Goal: Information Seeking & Learning: Learn about a topic

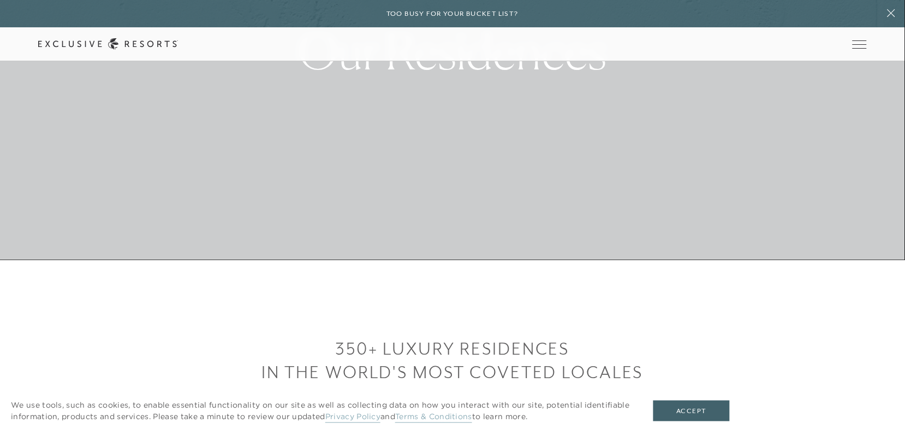
scroll to position [169, 0]
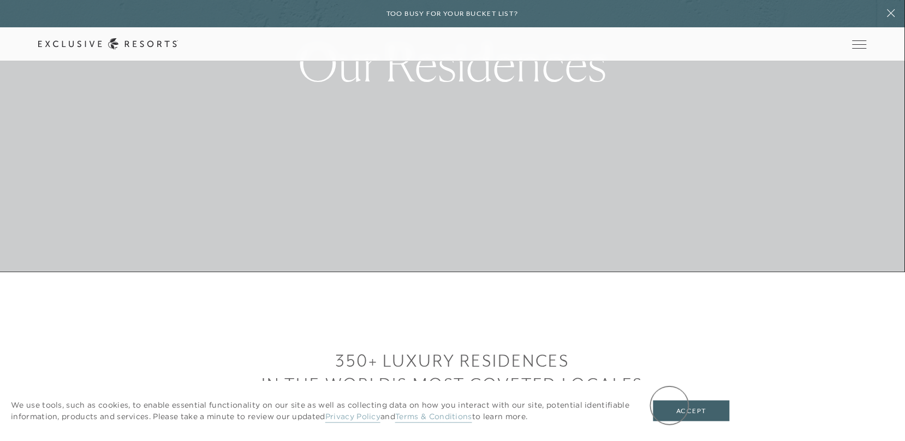
click at [671, 406] on button "Accept" at bounding box center [692, 410] width 76 height 21
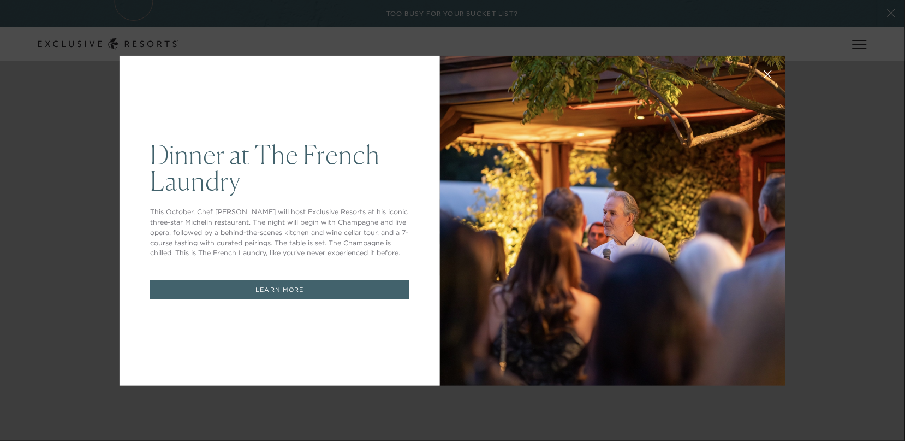
scroll to position [0, 0]
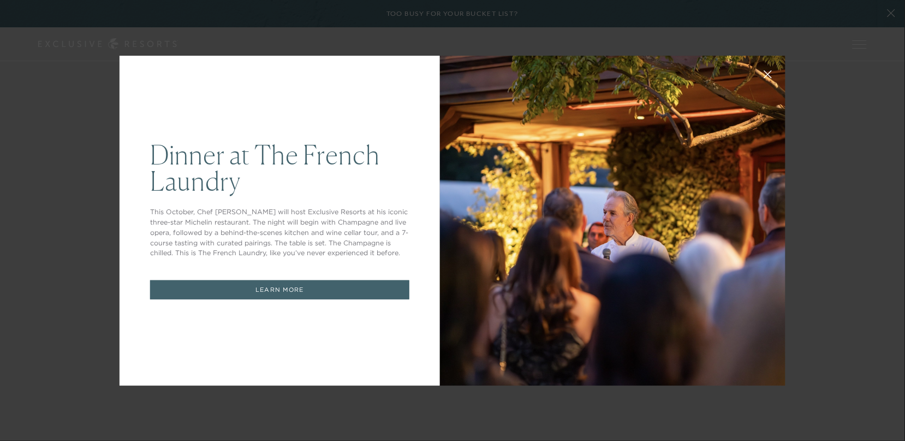
click at [752, 297] on div at bounding box center [613, 221] width 346 height 330
click at [345, 345] on div "Dinner at The [GEOGRAPHIC_DATA] This October, Chef [PERSON_NAME] will host Excl…" at bounding box center [280, 221] width 321 height 330
click at [891, 14] on div "Dinner at The [GEOGRAPHIC_DATA] This October, Chef [PERSON_NAME] will host Excl…" at bounding box center [452, 220] width 905 height 441
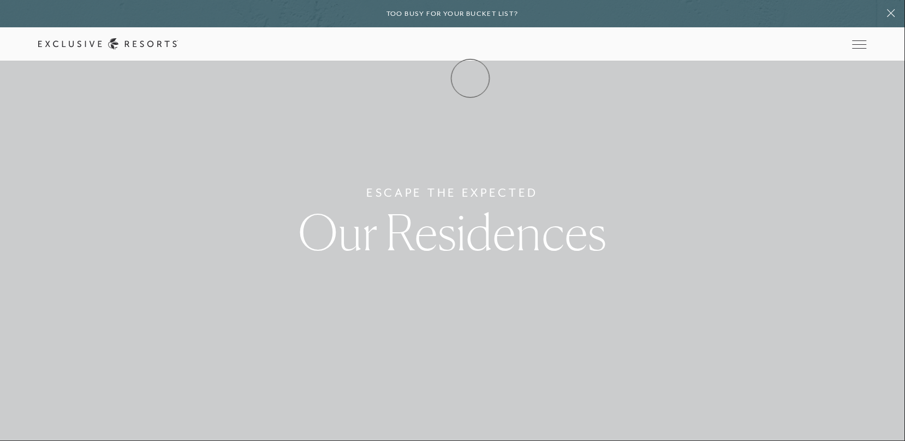
click at [0, 0] on link "Membership" at bounding box center [0, 0] width 0 height 0
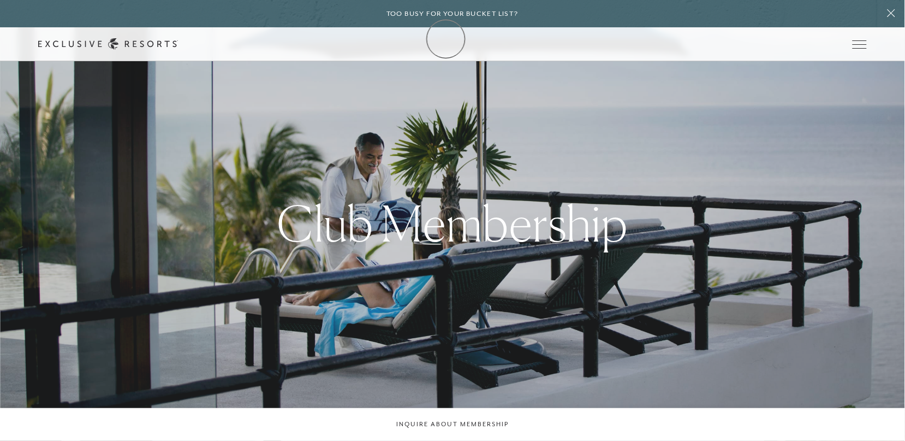
click at [178, 39] on icon at bounding box center [108, 43] width 140 height 11
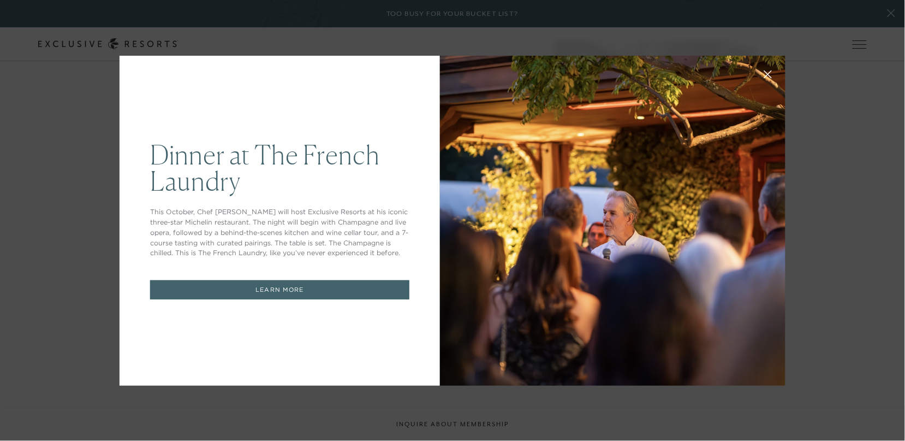
click at [210, 165] on h1 "Dinner at The French Laundry" at bounding box center [279, 167] width 259 height 52
click at [891, 13] on div "Dinner at The [GEOGRAPHIC_DATA] This October, Chef [PERSON_NAME] will host Excl…" at bounding box center [452, 220] width 905 height 441
click at [311, 292] on link "LEARN MORE" at bounding box center [279, 289] width 259 height 19
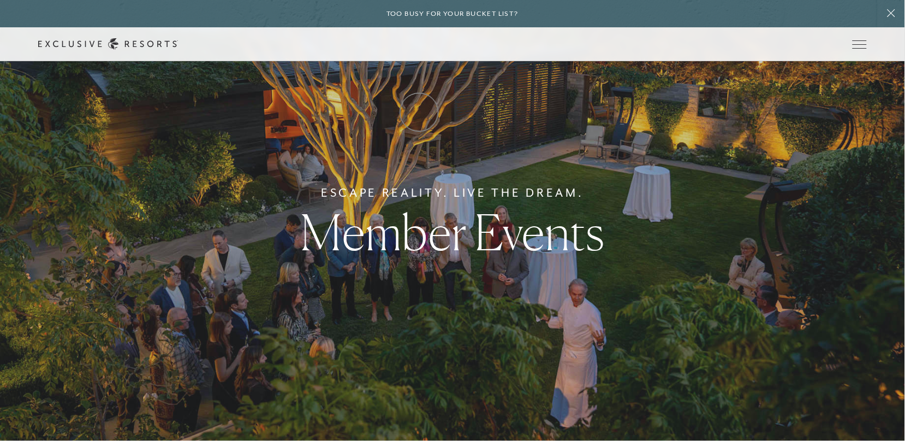
click at [0, 0] on link "How it works" at bounding box center [0, 0] width 0 height 0
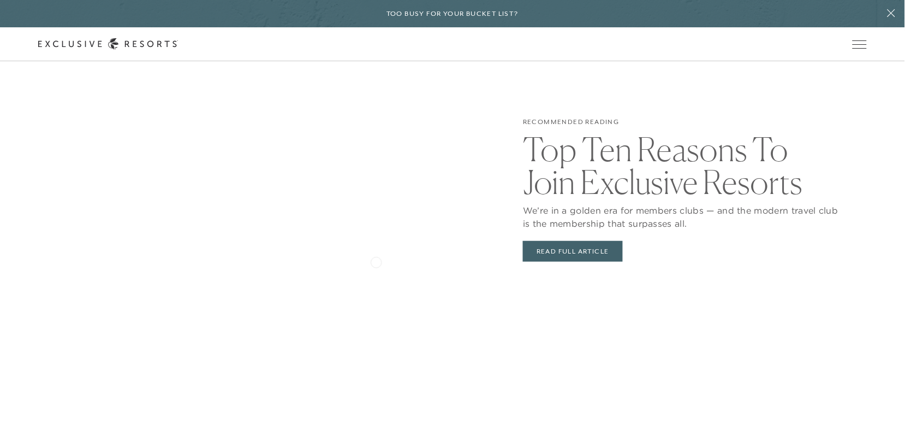
scroll to position [2255, 0]
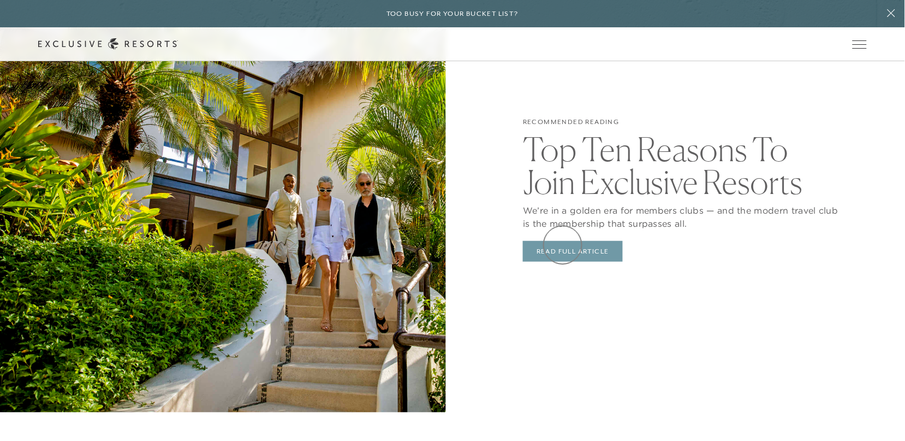
click at [563, 245] on link "Read Full Article" at bounding box center [573, 251] width 100 height 21
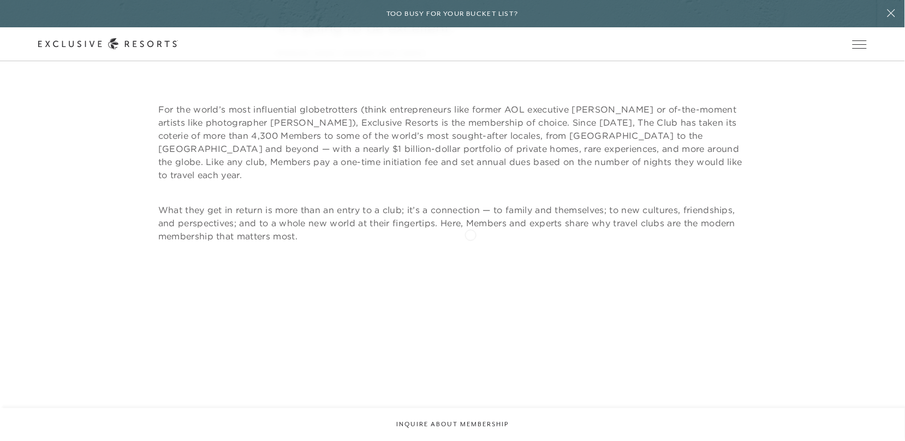
scroll to position [721, 0]
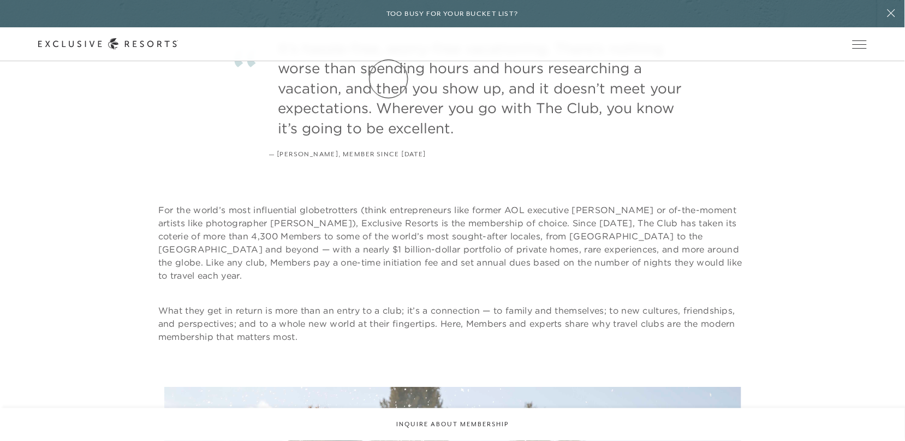
click at [0, 0] on link "The Collection" at bounding box center [0, 0] width 0 height 0
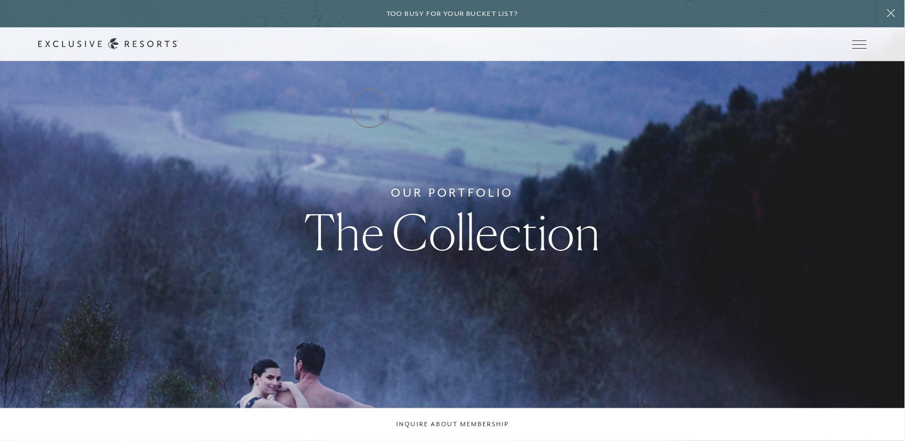
click at [0, 0] on link "Residence Collection" at bounding box center [0, 0] width 0 height 0
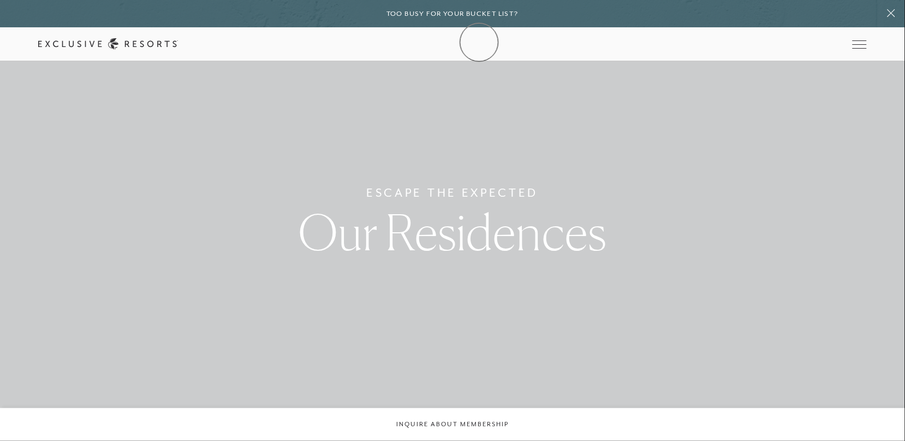
click at [178, 42] on icon at bounding box center [108, 43] width 140 height 11
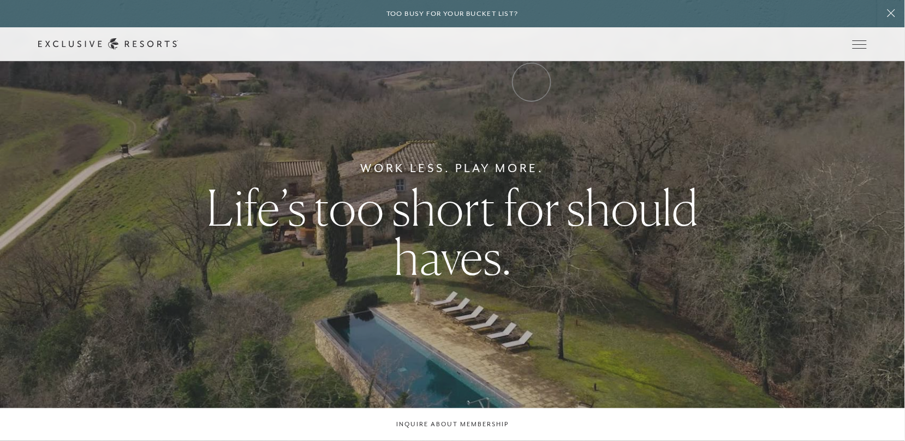
click at [0, 0] on link "Community" at bounding box center [0, 0] width 0 height 0
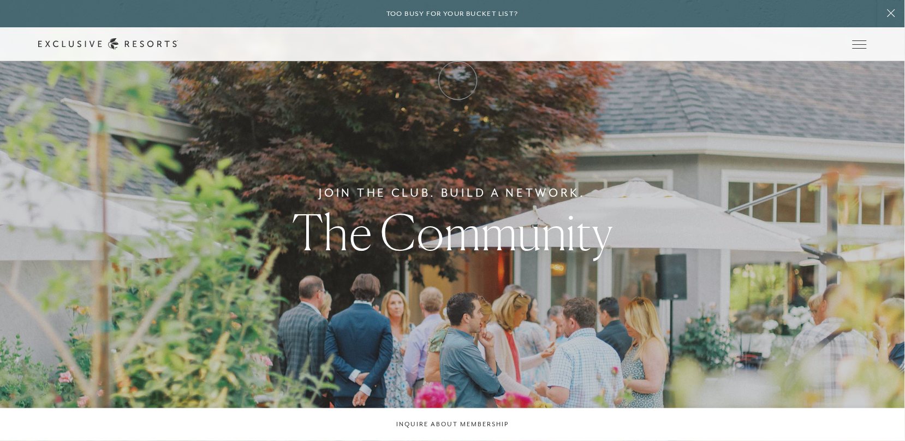
click at [0, 0] on link "Membership" at bounding box center [0, 0] width 0 height 0
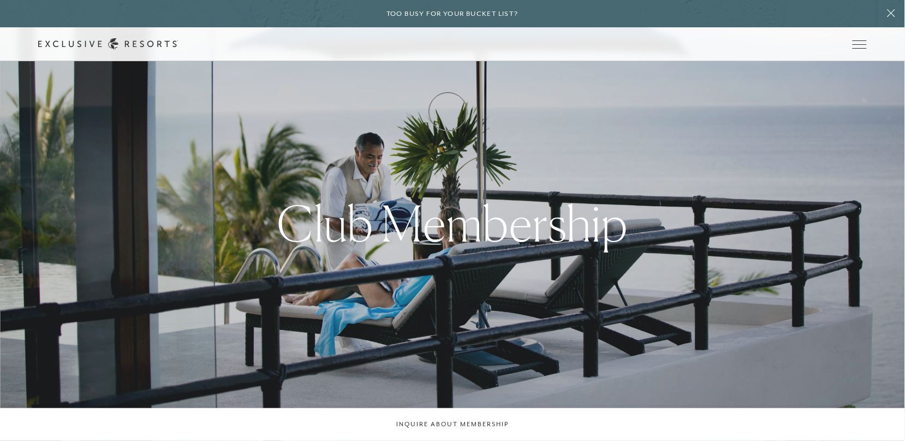
click at [0, 0] on link "Club Journal" at bounding box center [0, 0] width 0 height 0
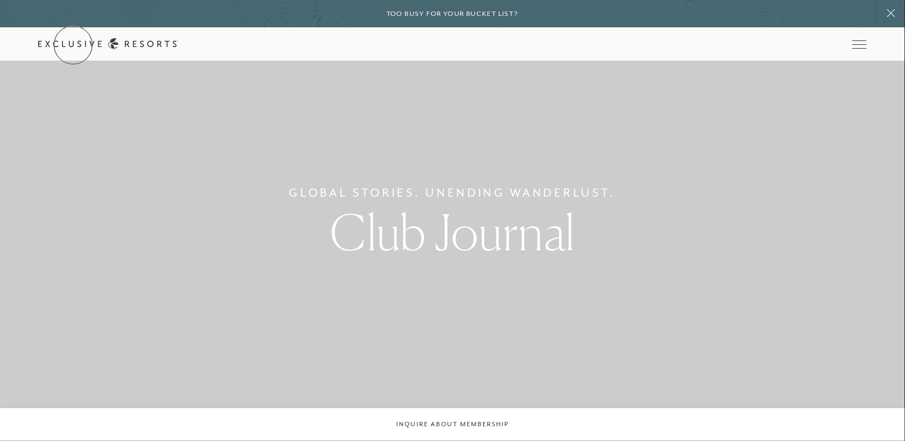
click at [0, 0] on link "Get Started" at bounding box center [0, 0] width 0 height 0
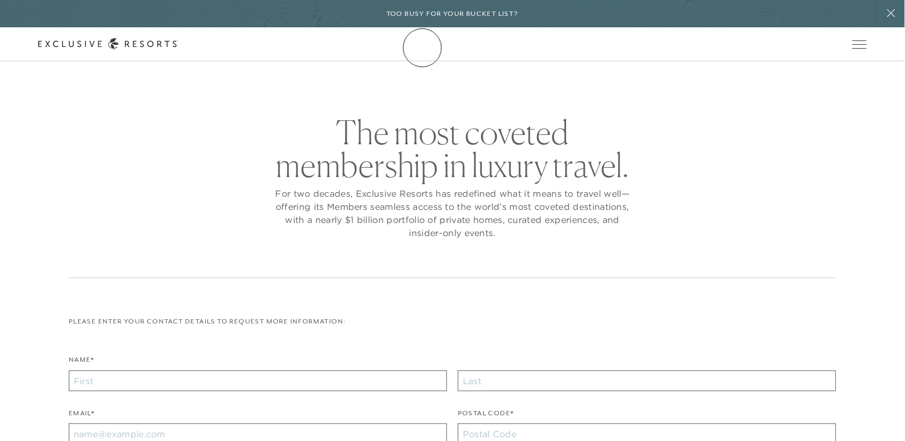
click at [178, 48] on icon at bounding box center [108, 43] width 140 height 11
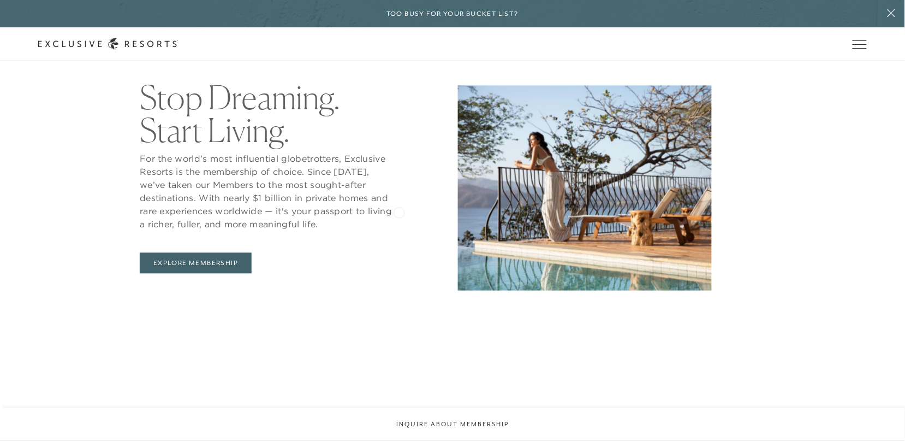
scroll to position [498, 0]
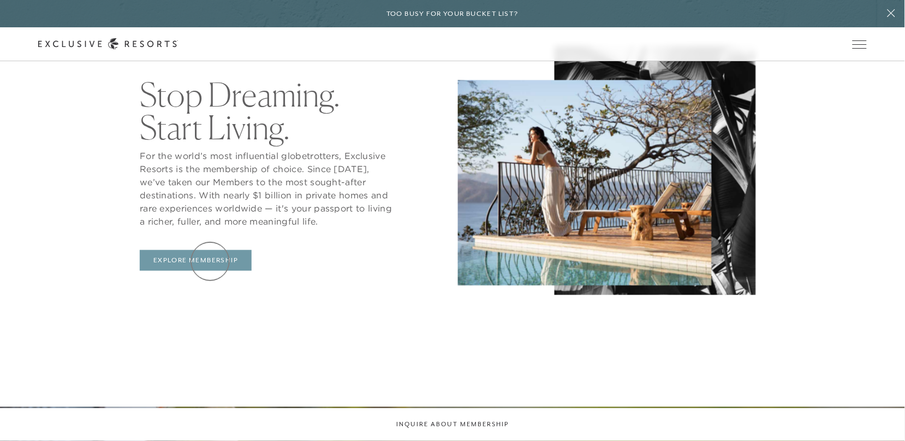
click at [210, 261] on link "Explore Membership" at bounding box center [196, 260] width 112 height 21
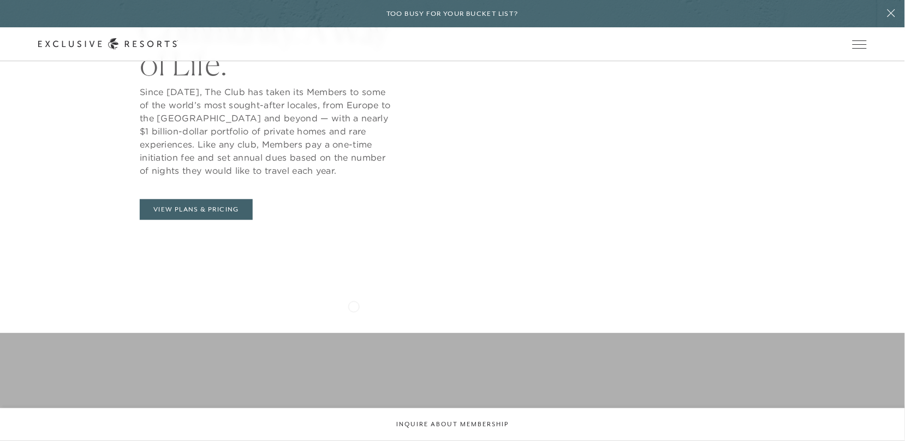
scroll to position [591, 0]
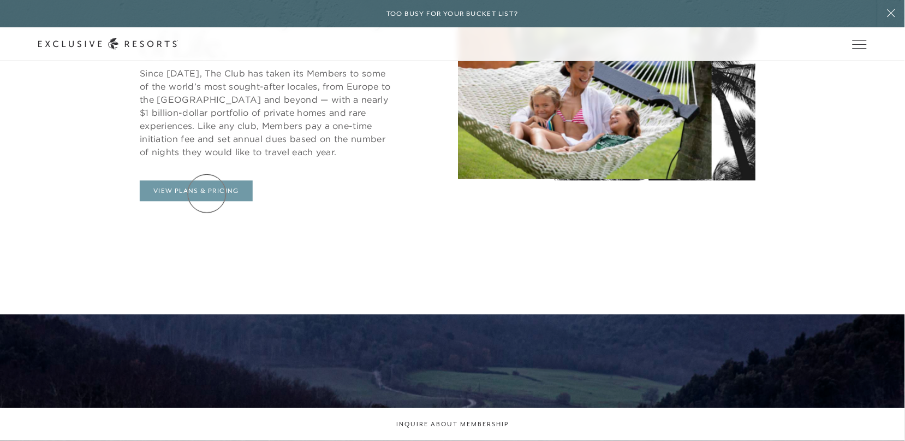
click at [207, 193] on link "View Plans & Pricing" at bounding box center [196, 190] width 113 height 21
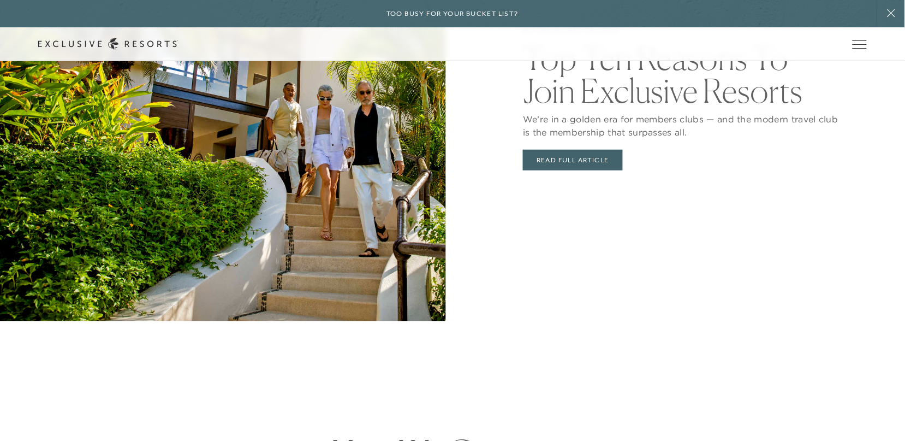
scroll to position [2353, 0]
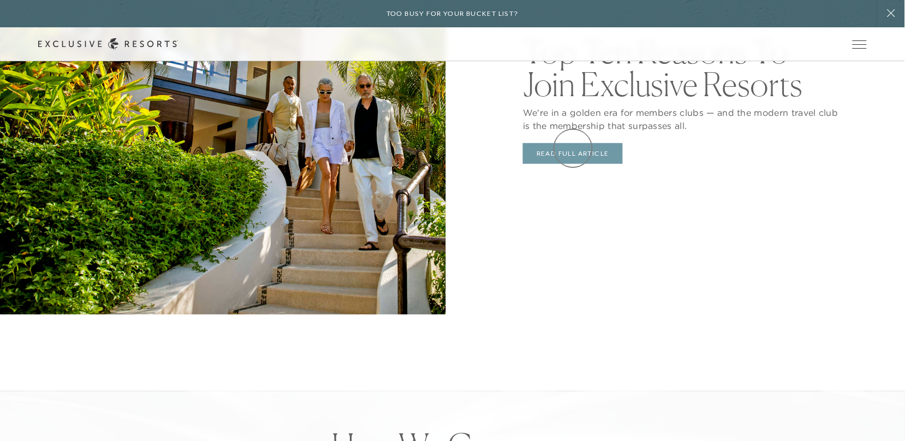
click at [573, 148] on link "Read Full Article" at bounding box center [573, 153] width 100 height 21
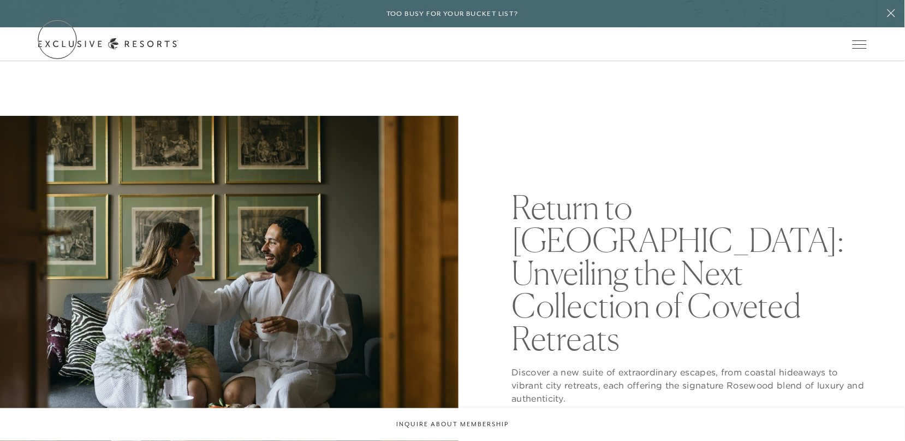
click at [0, 0] on link "Get Started" at bounding box center [0, 0] width 0 height 0
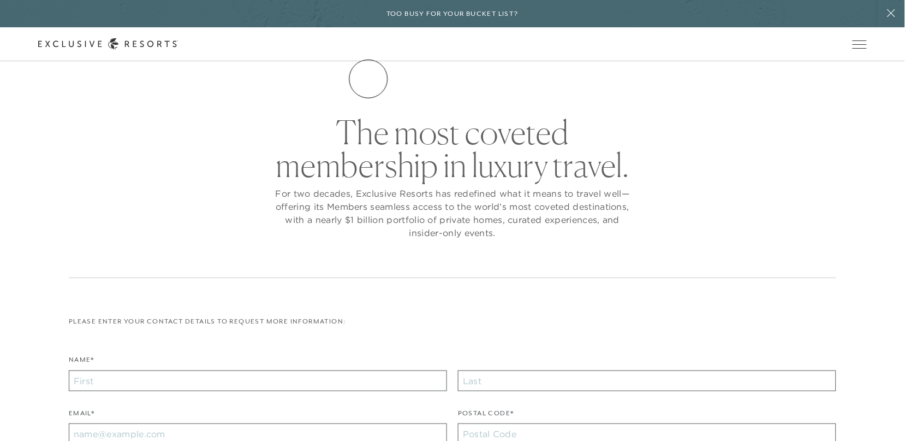
click at [0, 0] on link "The Collection" at bounding box center [0, 0] width 0 height 0
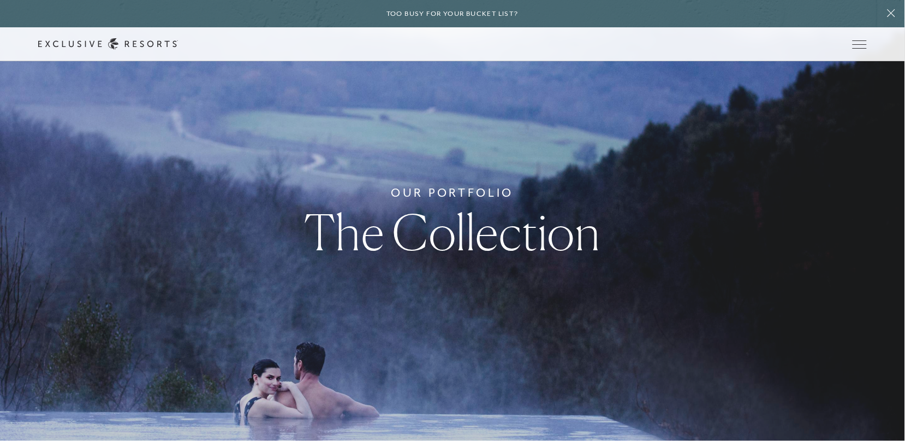
click at [0, 0] on link "Experience Collection" at bounding box center [0, 0] width 0 height 0
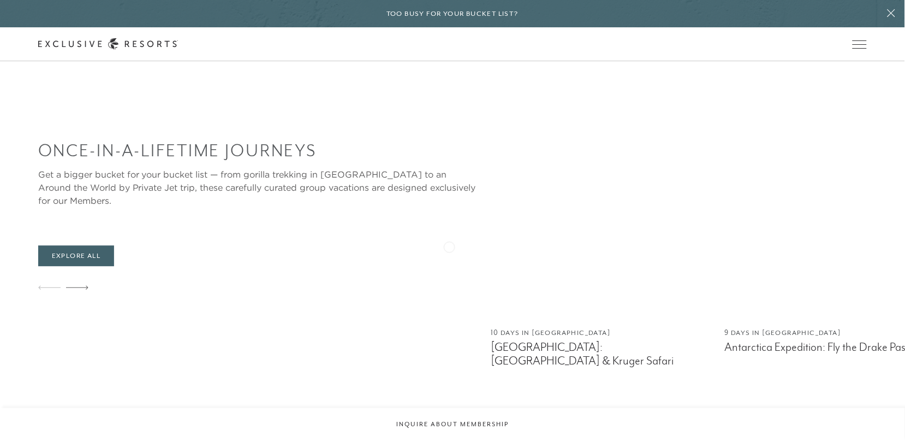
scroll to position [630, 0]
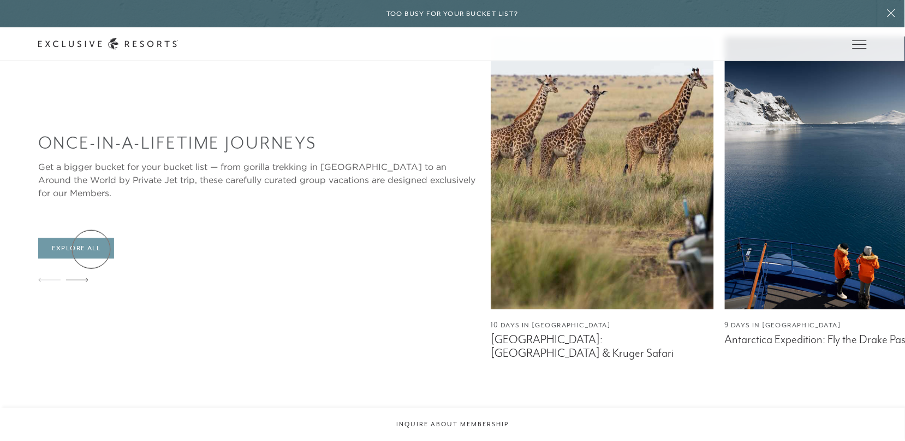
click at [90, 249] on link "Explore All" at bounding box center [76, 248] width 76 height 21
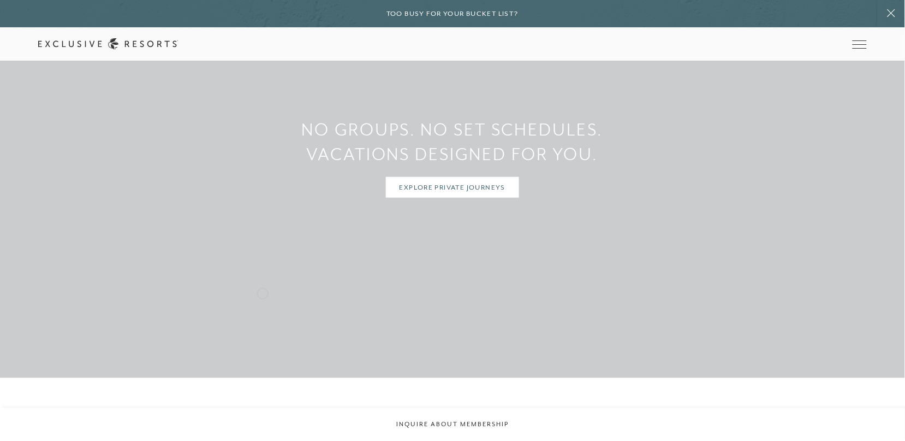
scroll to position [2385, 0]
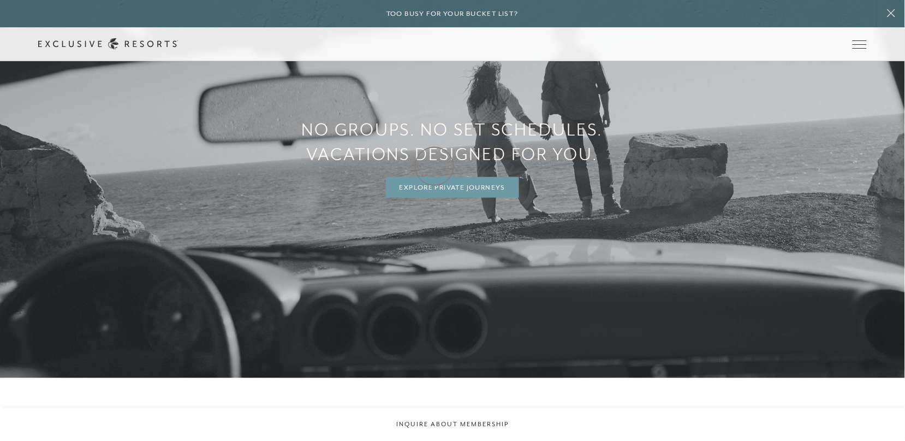
click at [438, 177] on link "Explore Private Journeys" at bounding box center [453, 187] width 134 height 21
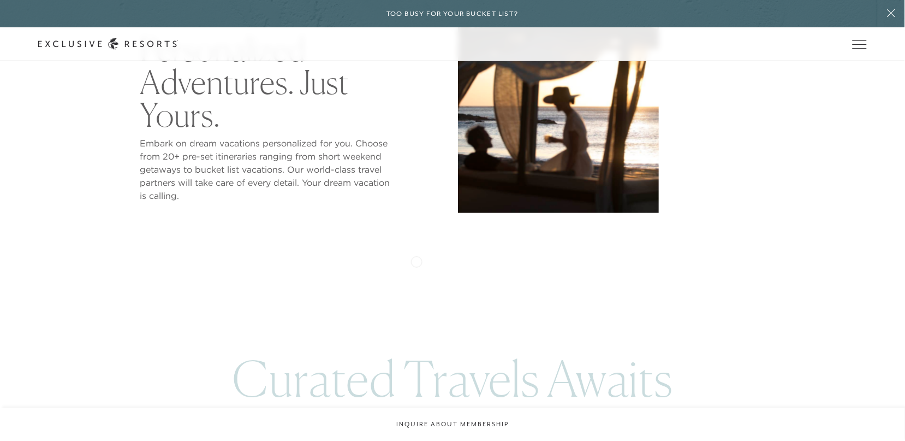
scroll to position [507, 0]
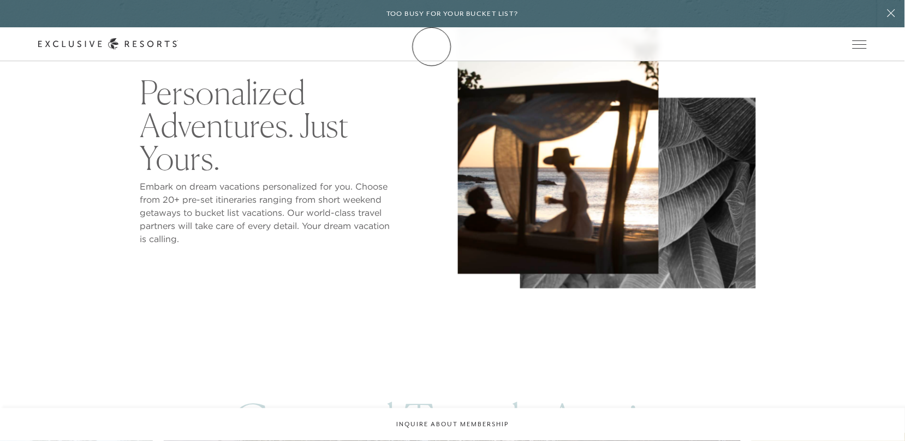
click at [178, 42] on icon at bounding box center [108, 43] width 140 height 11
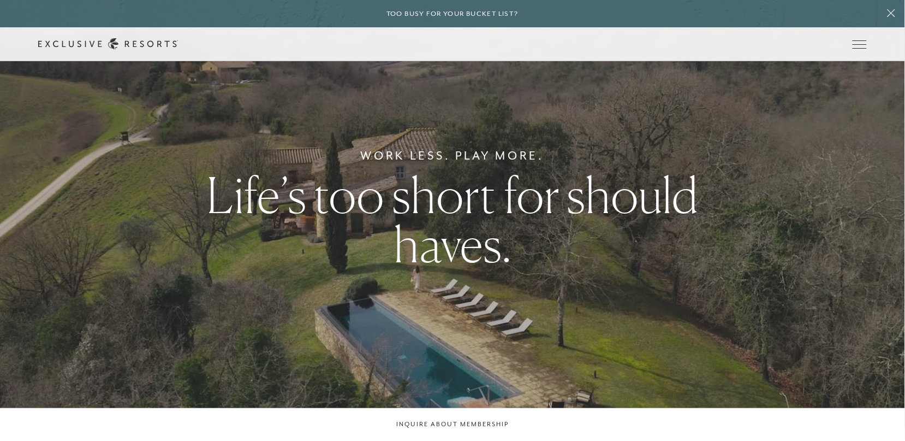
scroll to position [14, 0]
click at [635, 281] on div "Work Less. Play More. Life’s too short for should haves." at bounding box center [452, 206] width 905 height 441
click at [541, 202] on h1 "Life’s too short for should haves." at bounding box center [452, 218] width 589 height 98
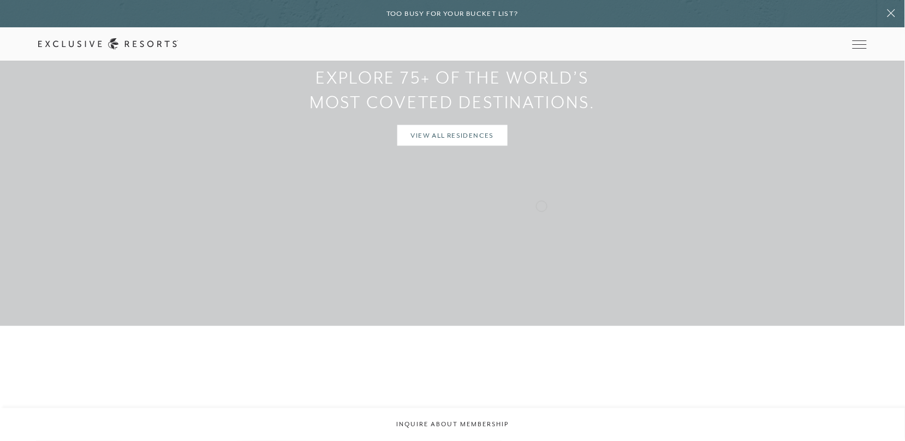
scroll to position [1423, 0]
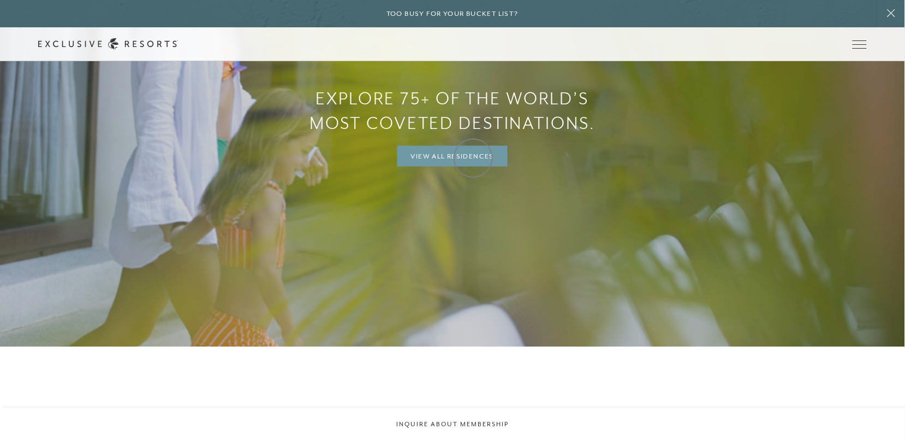
click at [472, 155] on link "View All Residences" at bounding box center [453, 156] width 111 height 21
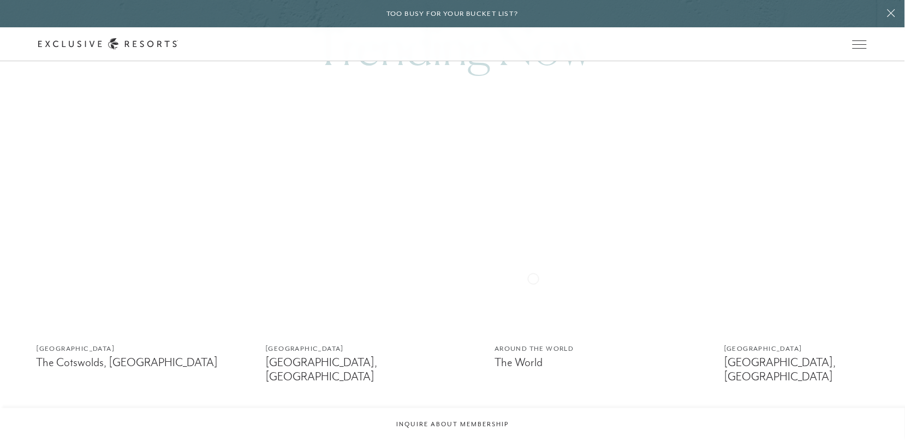
scroll to position [655, 0]
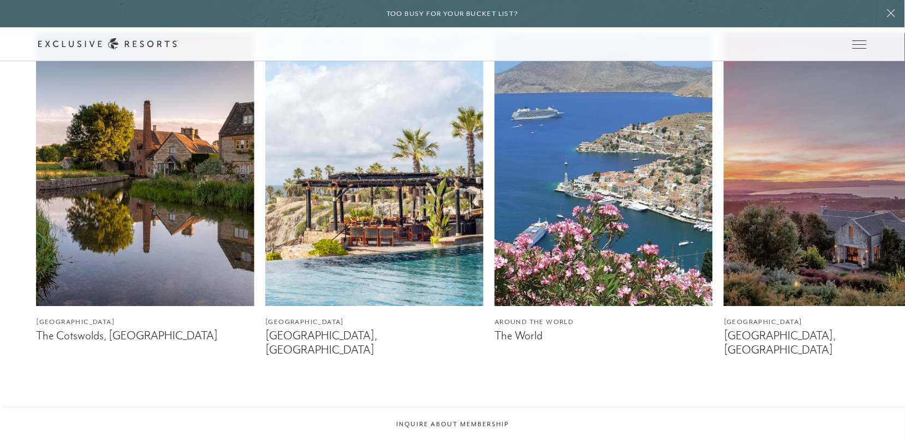
click at [242, 246] on img at bounding box center [145, 169] width 218 height 273
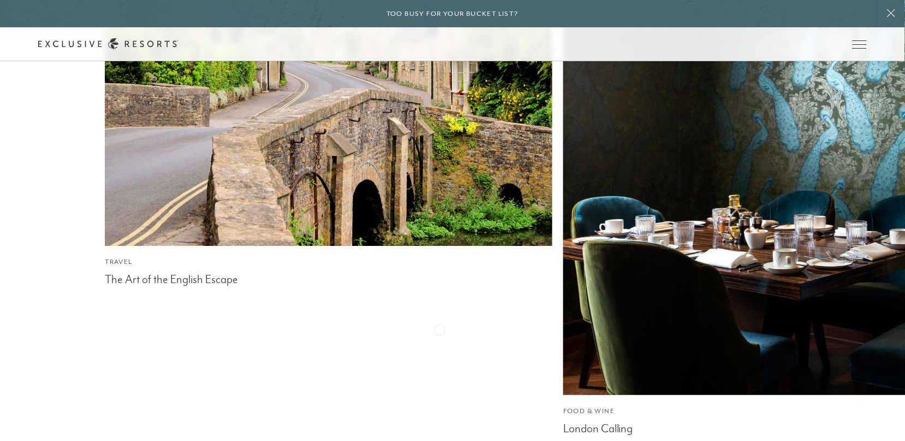
scroll to position [3086, 0]
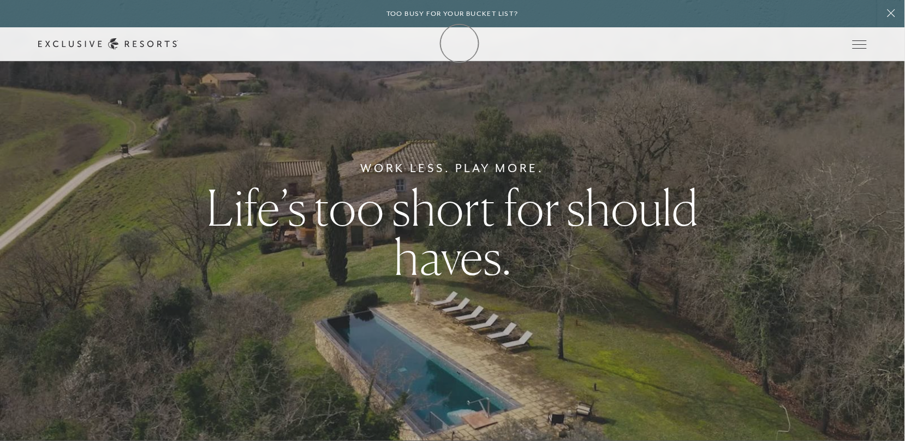
click at [178, 43] on icon at bounding box center [108, 43] width 140 height 11
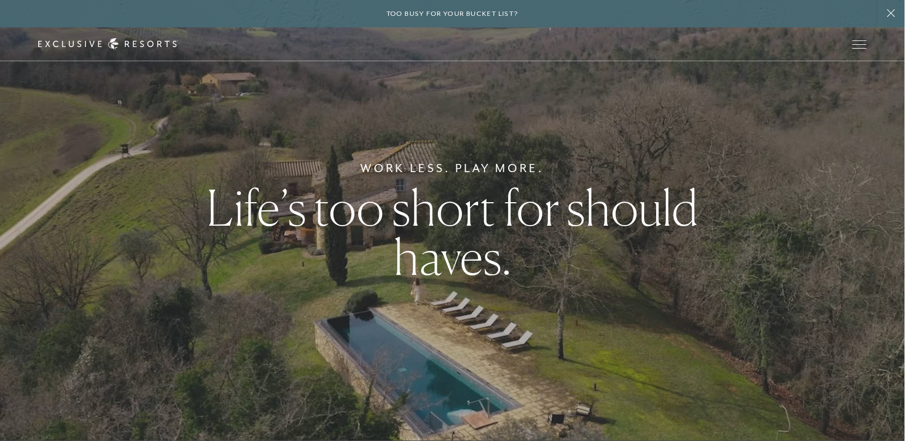
click at [442, 216] on h1 "Life’s too short for should haves." at bounding box center [452, 232] width 589 height 98
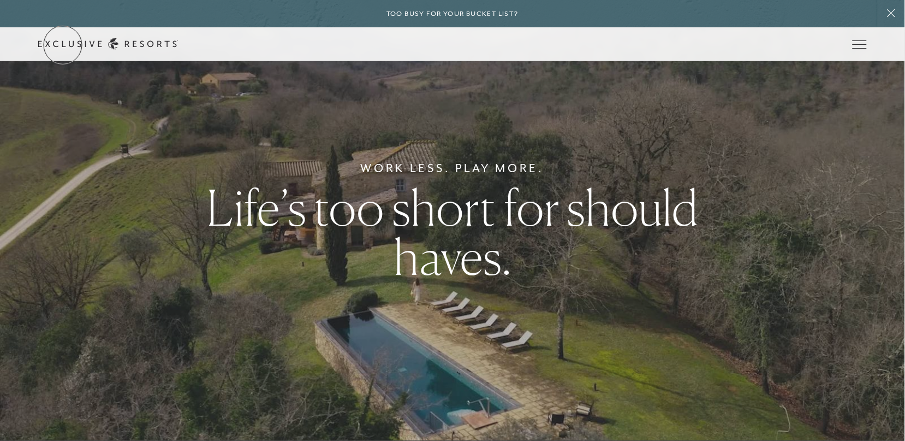
click at [0, 0] on link "Get Started" at bounding box center [0, 0] width 0 height 0
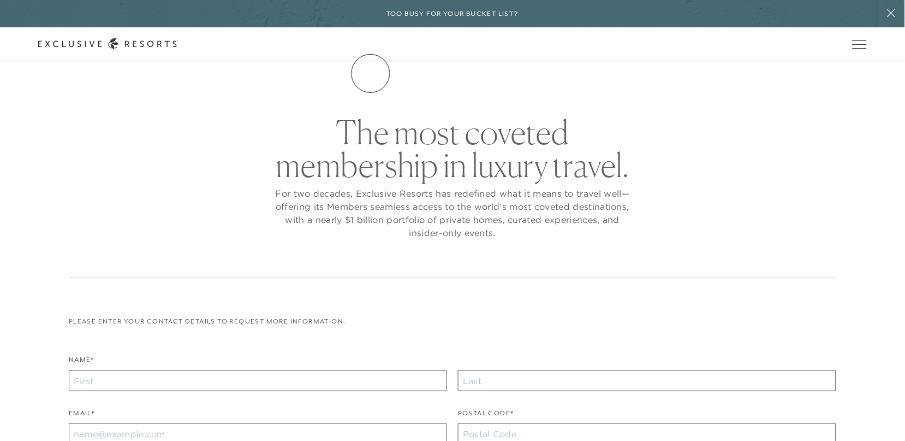
click at [0, 0] on link "The Collection" at bounding box center [0, 0] width 0 height 0
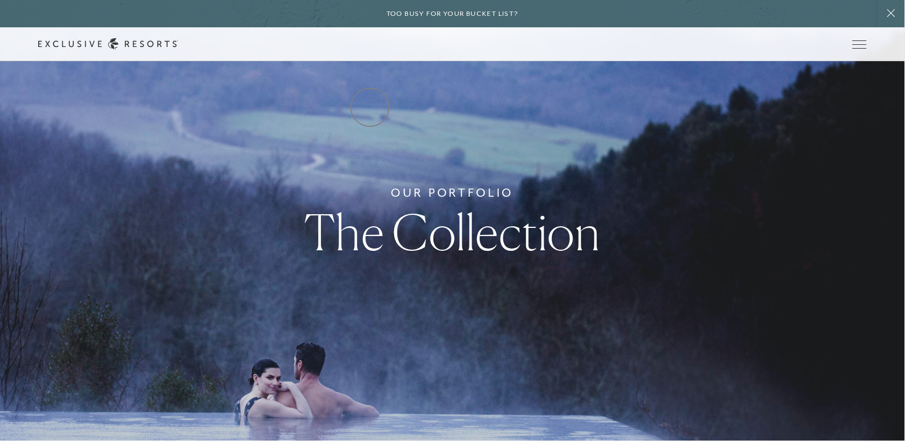
click at [0, 0] on link "Residence Collection" at bounding box center [0, 0] width 0 height 0
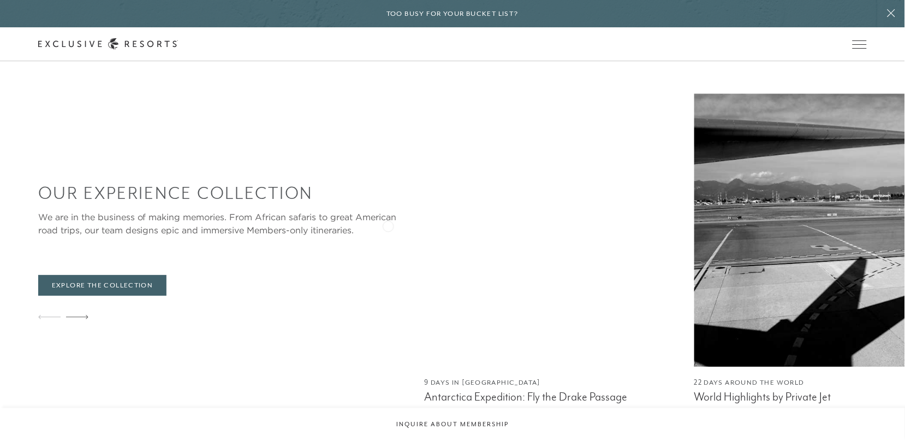
scroll to position [5063, 0]
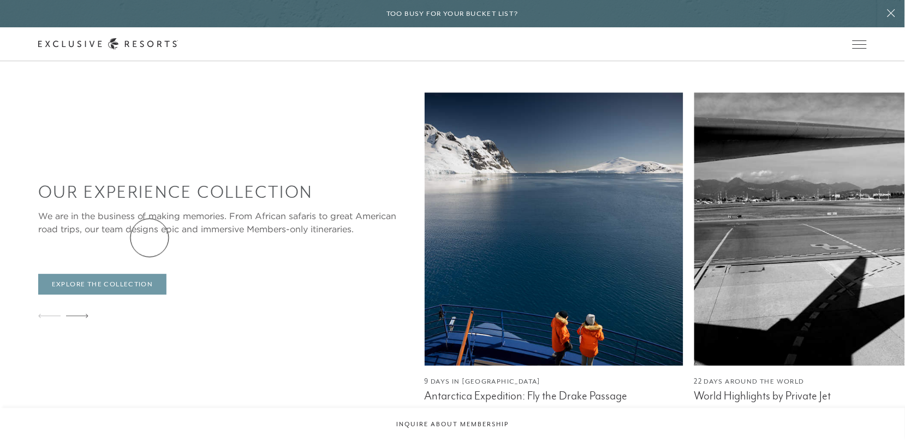
click at [149, 274] on link "Explore the Collection" at bounding box center [102, 284] width 129 height 21
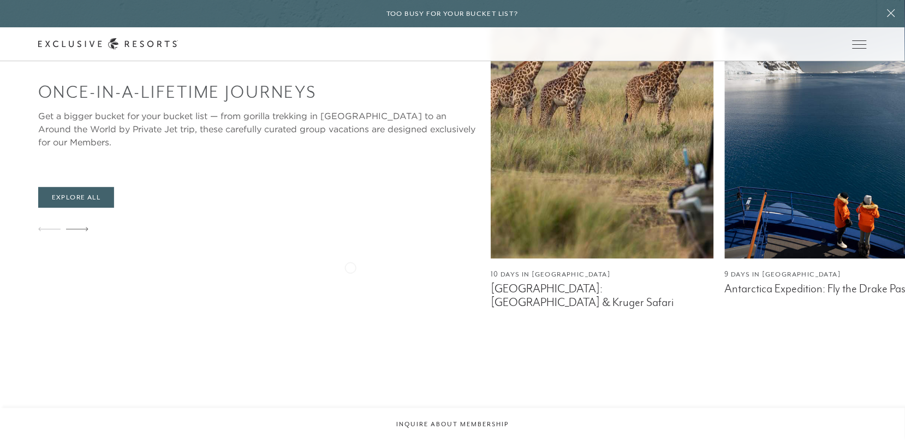
scroll to position [730, 0]
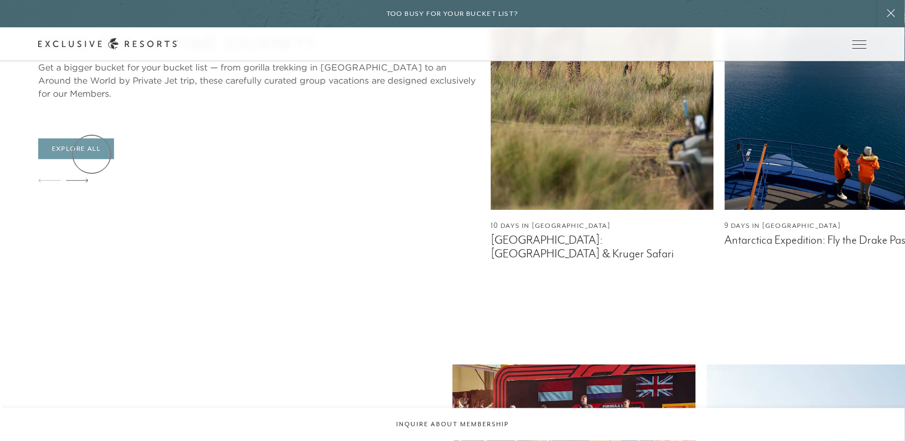
click at [92, 154] on link "Explore All" at bounding box center [76, 148] width 76 height 21
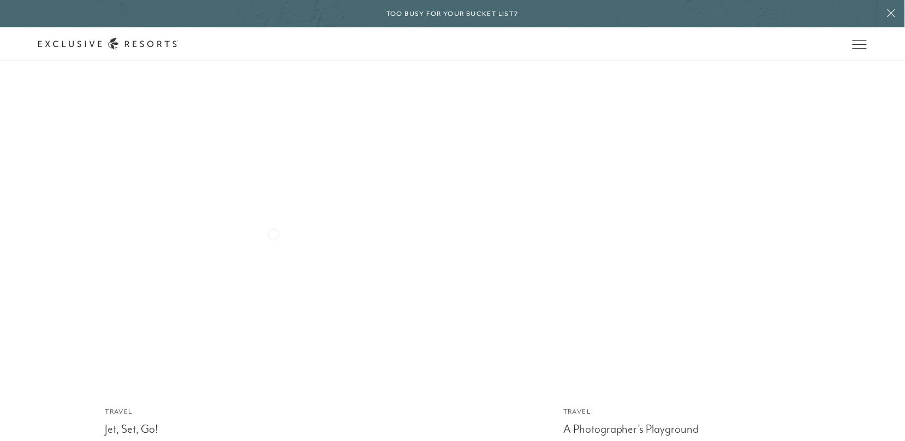
scroll to position [3139, 0]
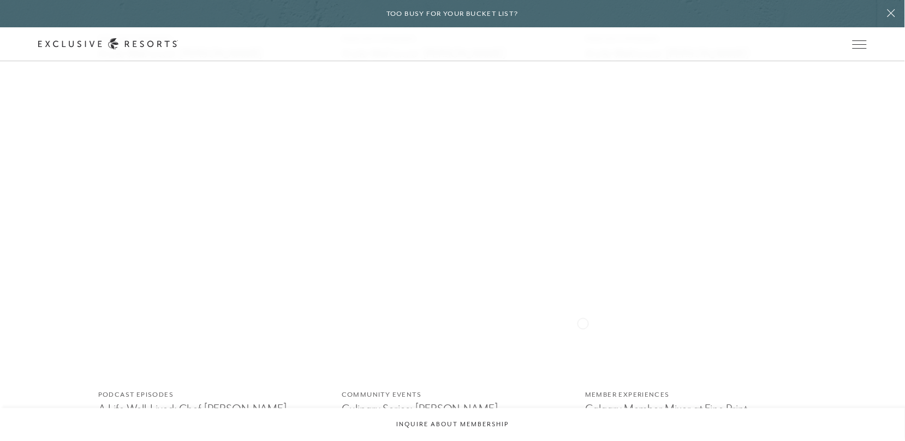
scroll to position [3164, 0]
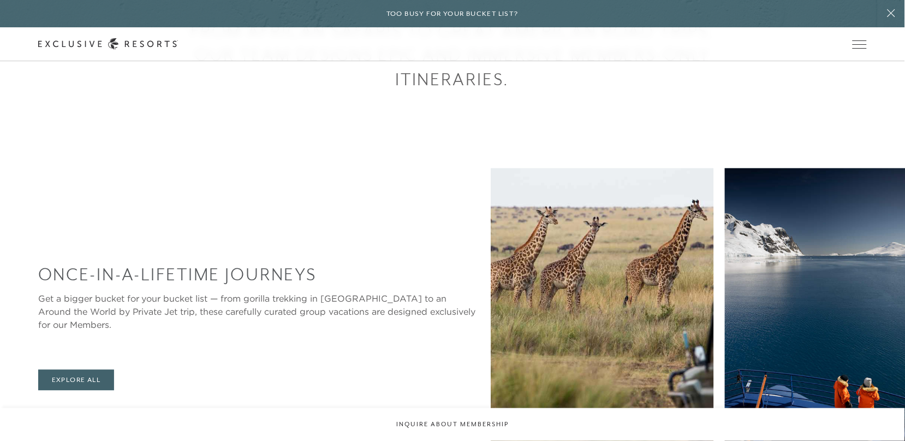
scroll to position [507, 0]
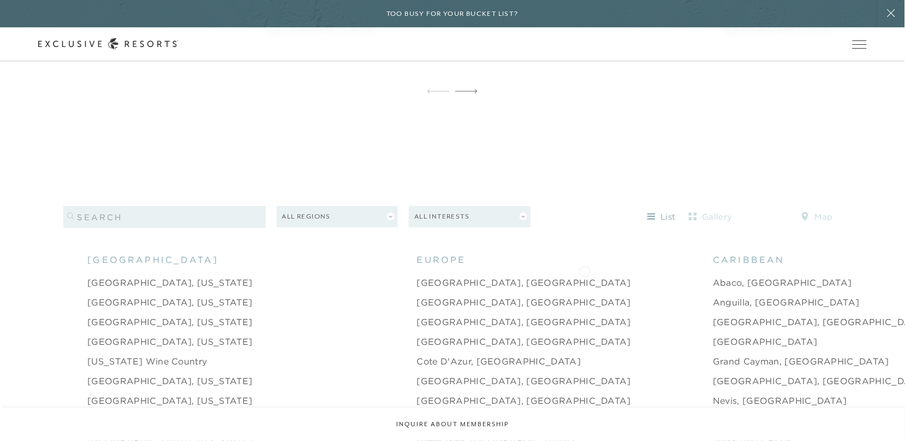
scroll to position [977, 0]
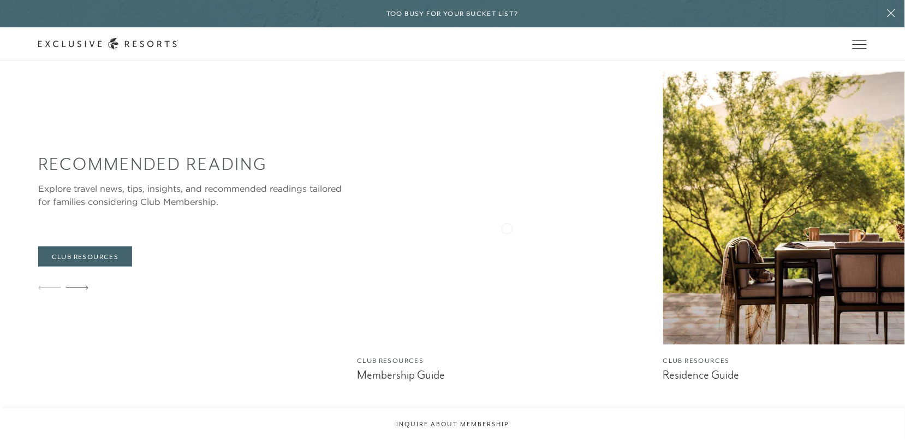
scroll to position [3452, 0]
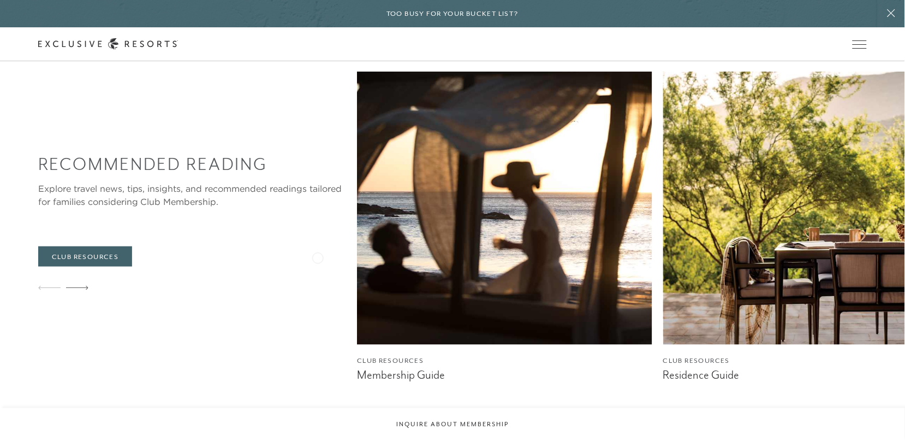
click at [357, 257] on img at bounding box center [504, 208] width 295 height 273
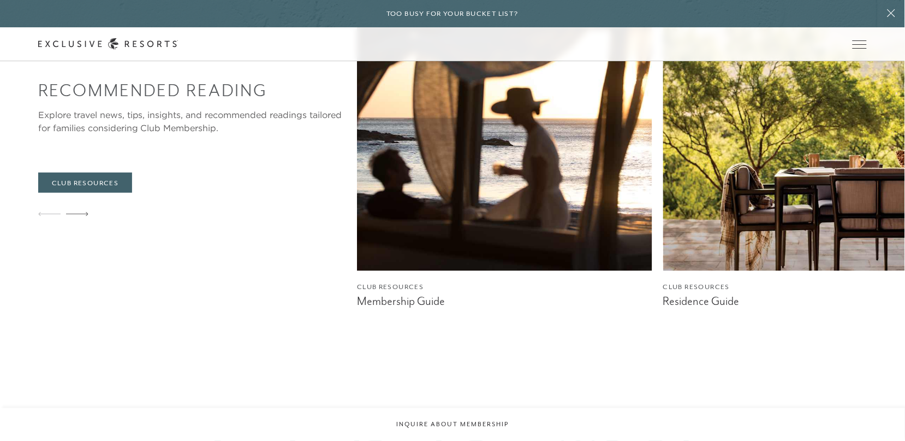
scroll to position [3542, 0]
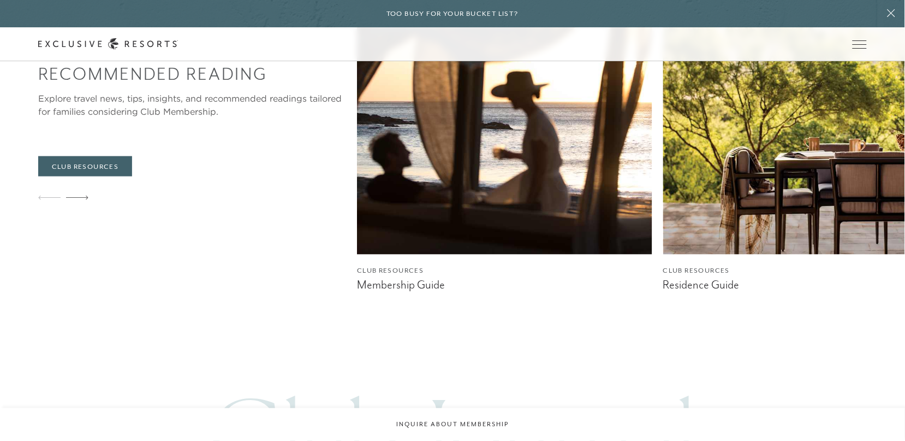
click at [663, 184] on img at bounding box center [810, 117] width 295 height 273
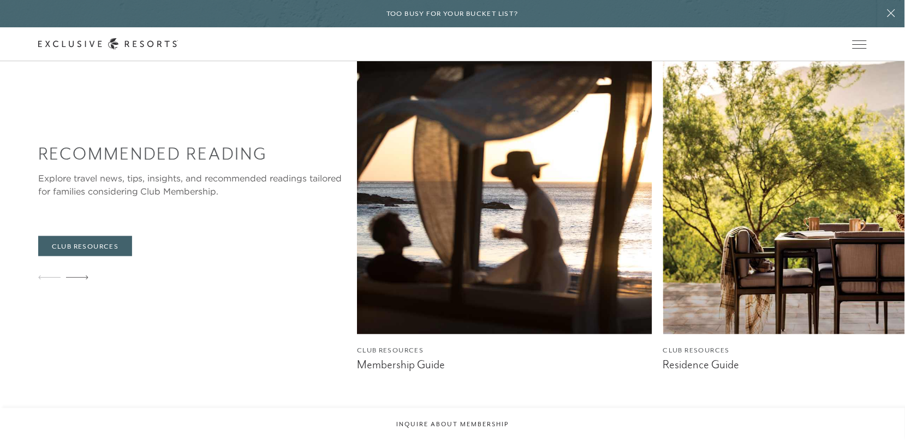
scroll to position [3445, 0]
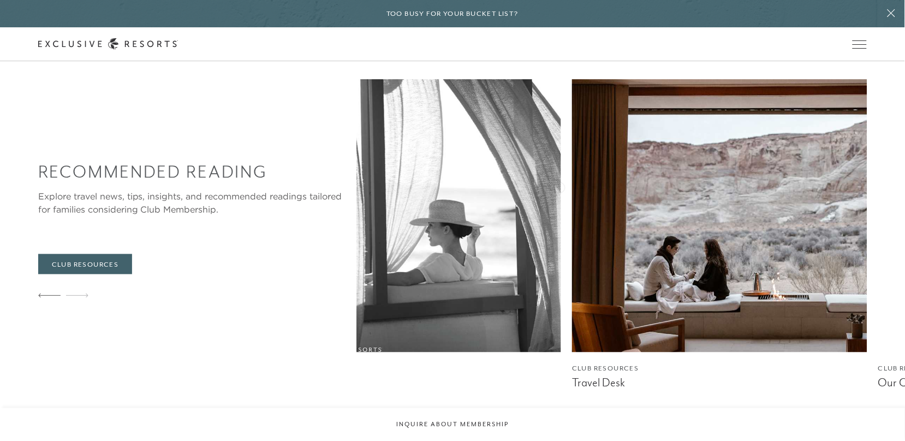
scroll to position [3445, 0]
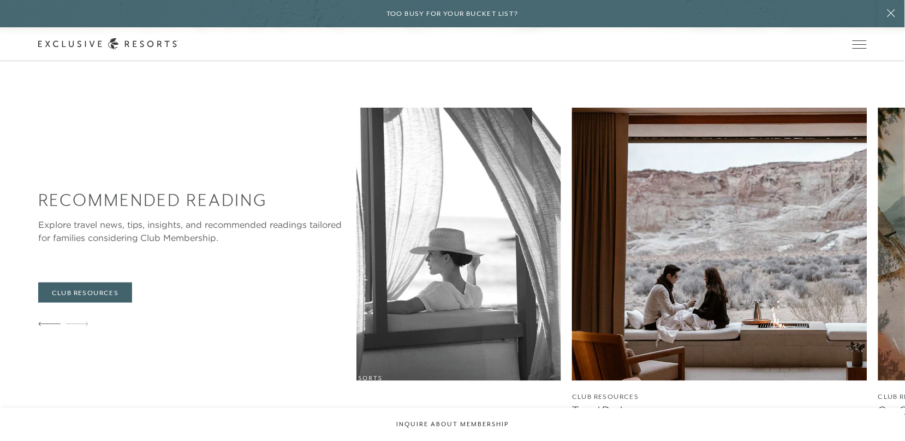
scroll to position [3399, 0]
